Goal: Task Accomplishment & Management: Use online tool/utility

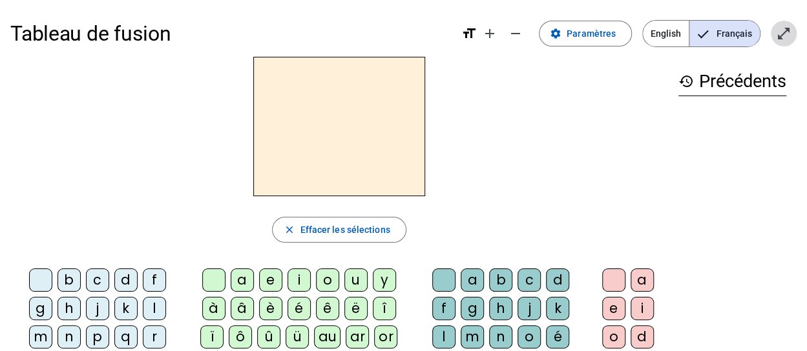
click at [779, 36] on mat-icon "open_in_full" at bounding box center [784, 34] width 16 height 16
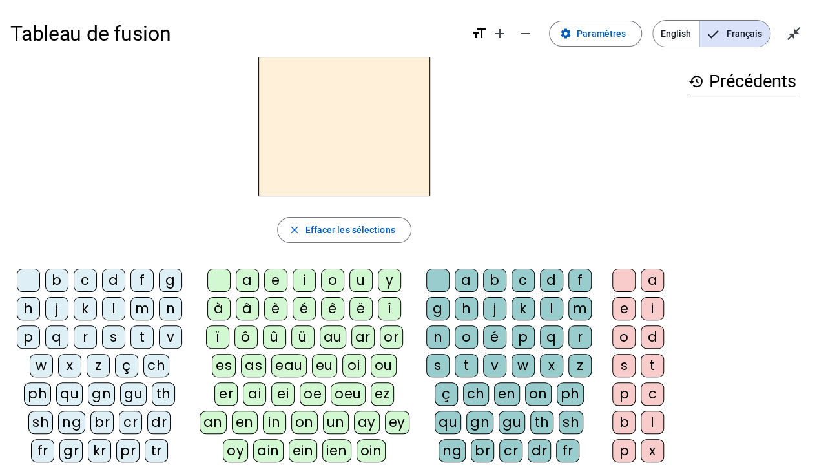
click at [143, 275] on div "f" at bounding box center [142, 280] width 23 height 23
click at [330, 306] on div "ê" at bounding box center [332, 308] width 23 height 23
click at [469, 351] on div "t" at bounding box center [466, 365] width 23 height 23
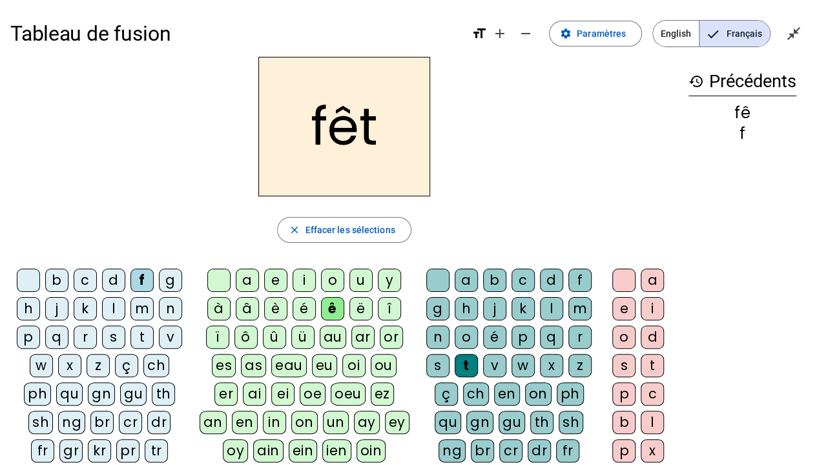
click at [620, 304] on div "e" at bounding box center [624, 308] width 23 height 23
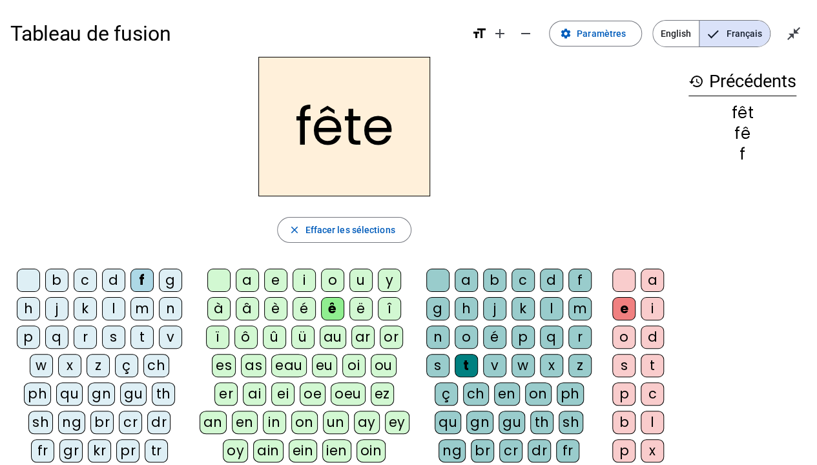
click at [143, 327] on div "t" at bounding box center [142, 337] width 23 height 23
click at [59, 281] on div "b" at bounding box center [56, 280] width 23 height 23
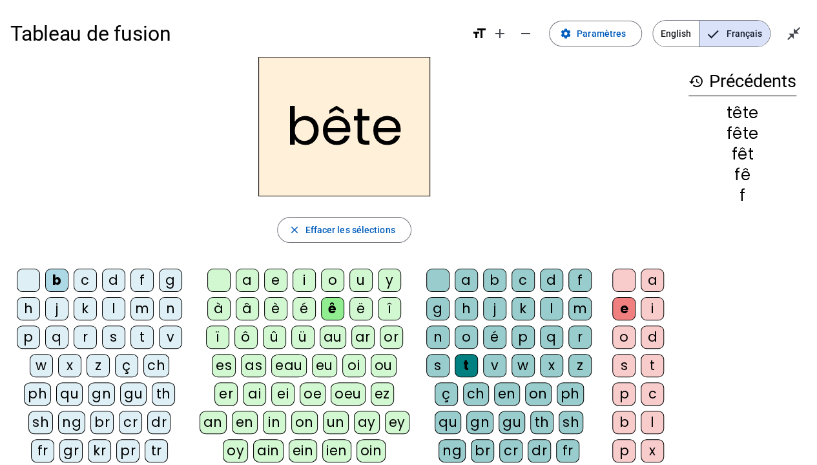
click at [363, 283] on div "u" at bounding box center [361, 280] width 23 height 23
click at [425, 351] on div "a b c d f g h j k l m n o é p q r s t v w x z ç ch en on ph qu gn gu th sh ng b…" at bounding box center [511, 425] width 173 height 313
click at [432, 351] on div "s" at bounding box center [437, 365] width 23 height 23
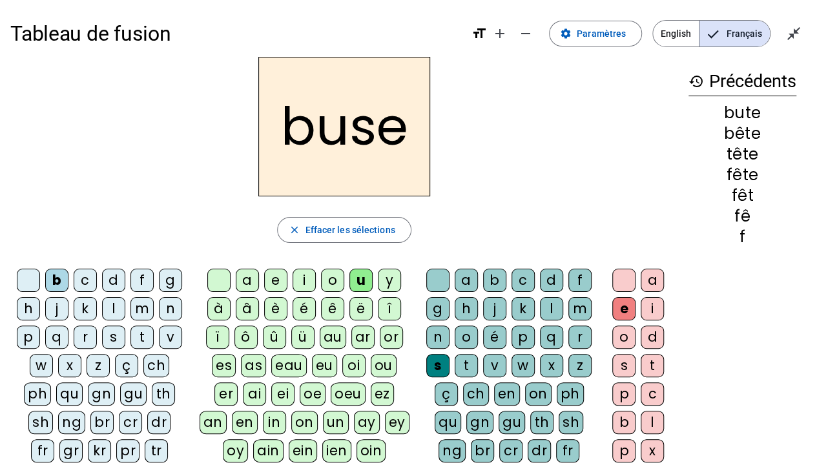
click at [291, 276] on letter-bubble "e" at bounding box center [278, 283] width 28 height 28
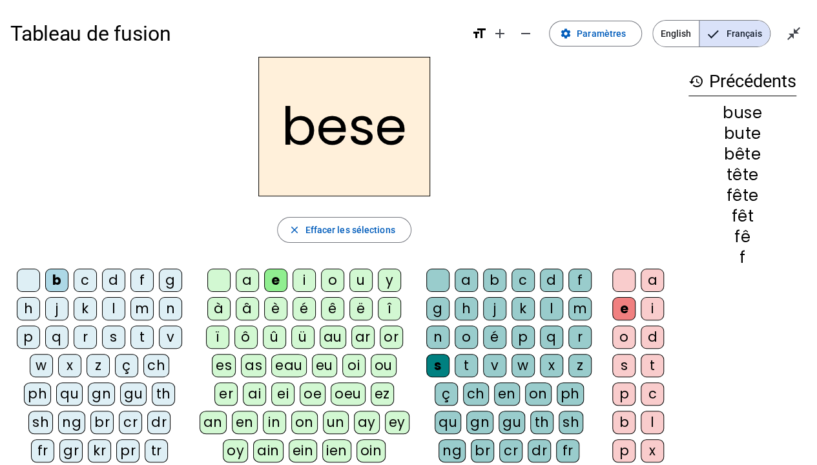
click at [301, 277] on div "i" at bounding box center [304, 280] width 23 height 23
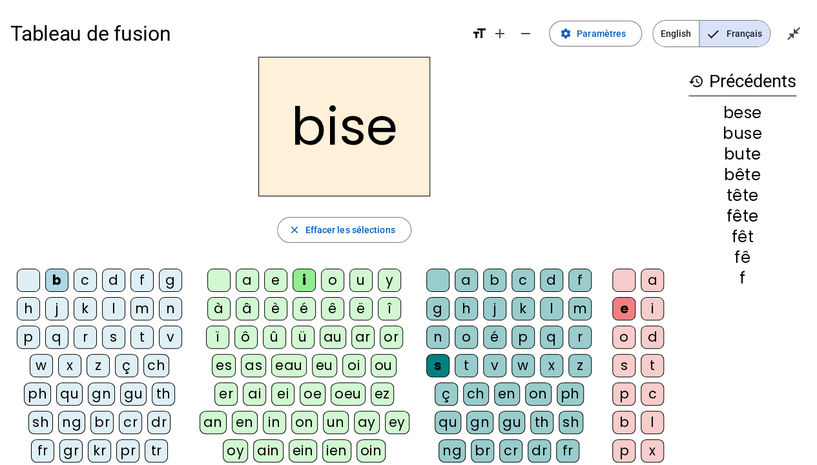
click at [254, 273] on div "a" at bounding box center [247, 280] width 23 height 23
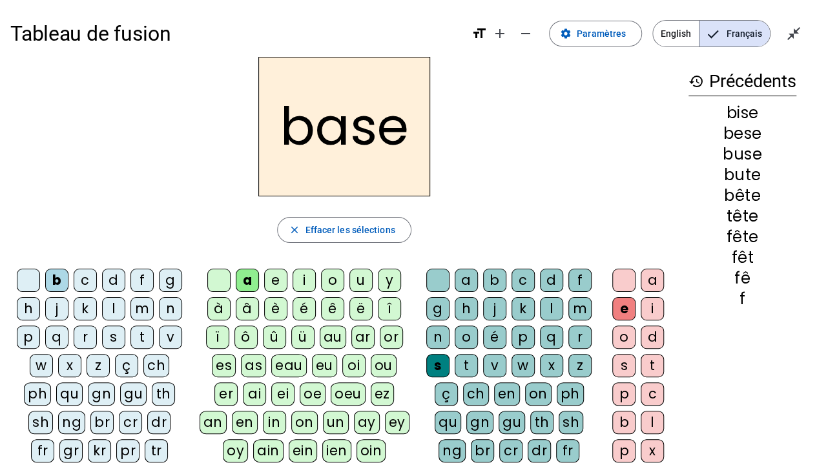
click at [83, 336] on div "r" at bounding box center [85, 337] width 23 height 23
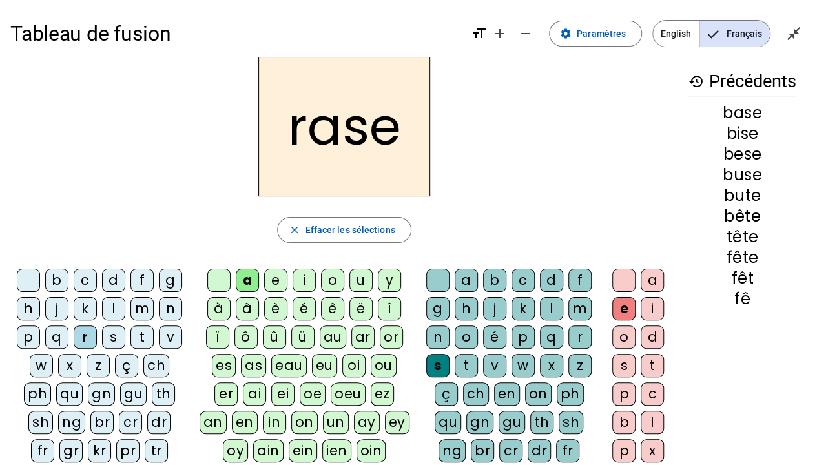
click at [437, 305] on div "g" at bounding box center [437, 308] width 23 height 23
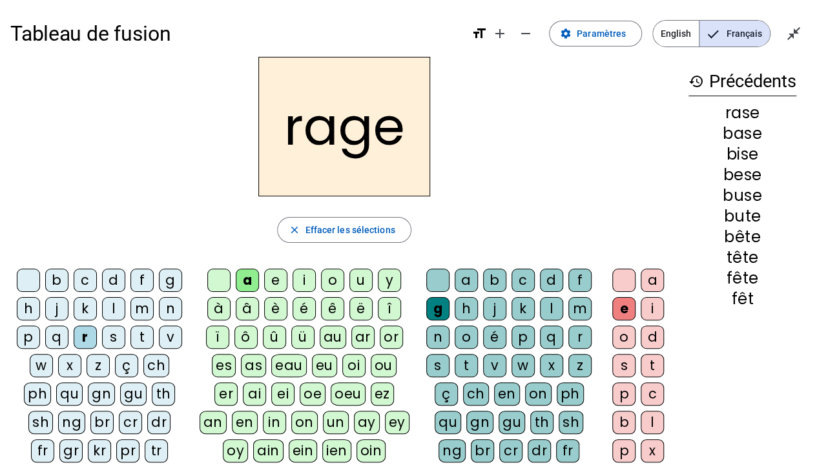
click at [28, 329] on div "p" at bounding box center [28, 337] width 23 height 23
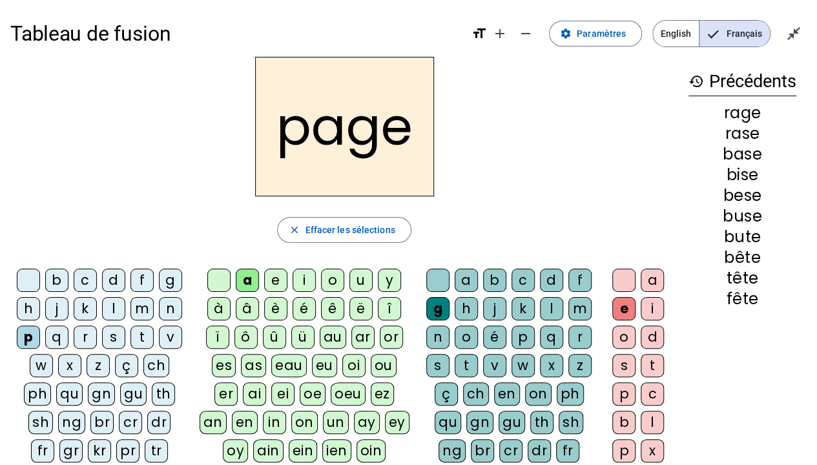
click at [494, 351] on div "v" at bounding box center [494, 365] width 23 height 23
